Goal: Task Accomplishment & Management: Manage account settings

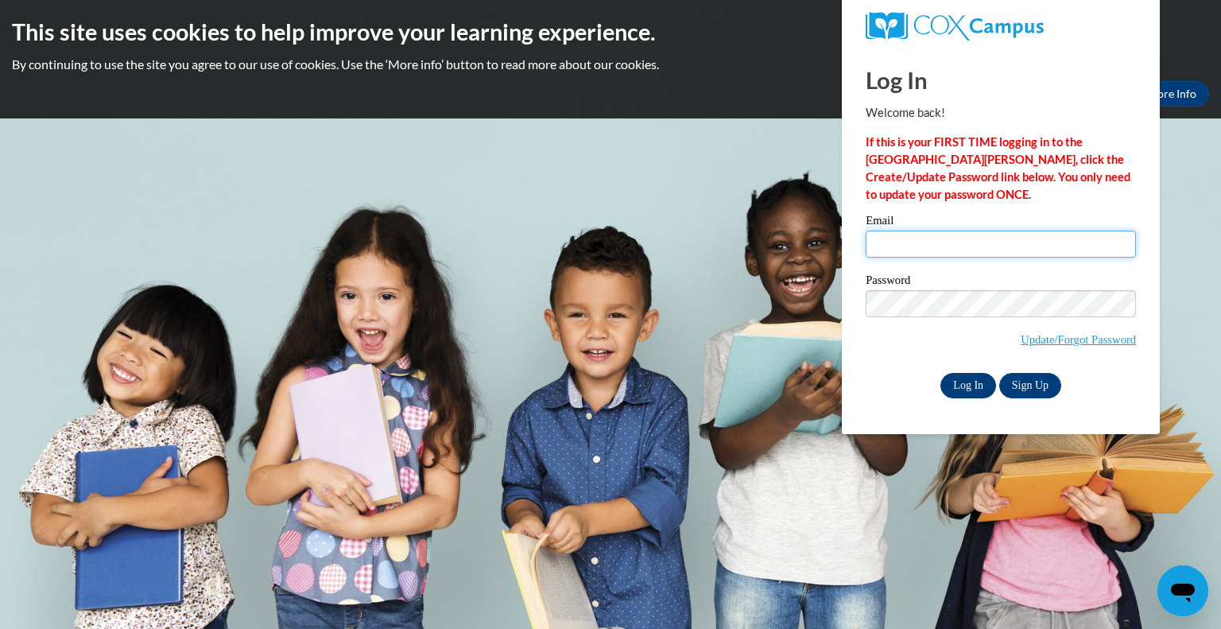
type input "[EMAIL_ADDRESS][DOMAIN_NAME]"
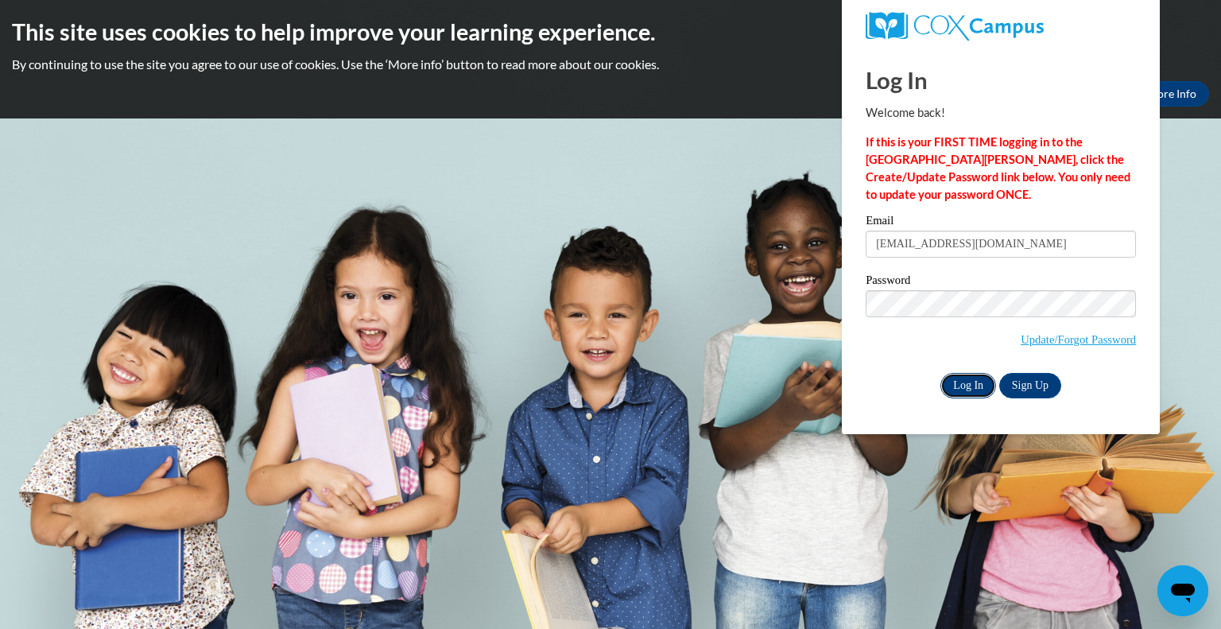
click at [973, 383] on input "Log In" at bounding box center [968, 385] width 56 height 25
